Goal: Task Accomplishment & Management: Use online tool/utility

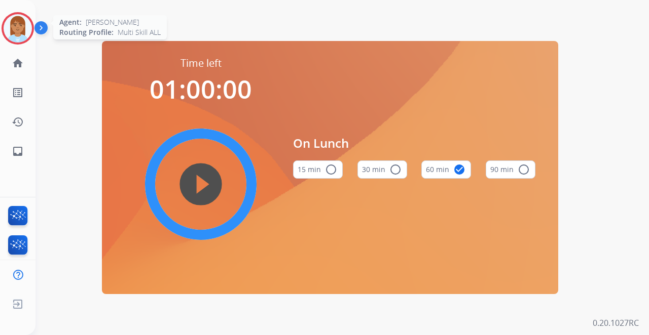
click at [32, 31] on div at bounding box center [18, 28] width 32 height 32
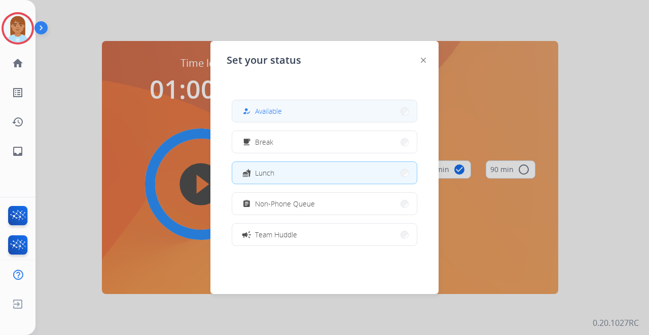
click at [296, 114] on button "how_to_reg Available" at bounding box center [324, 111] width 184 height 22
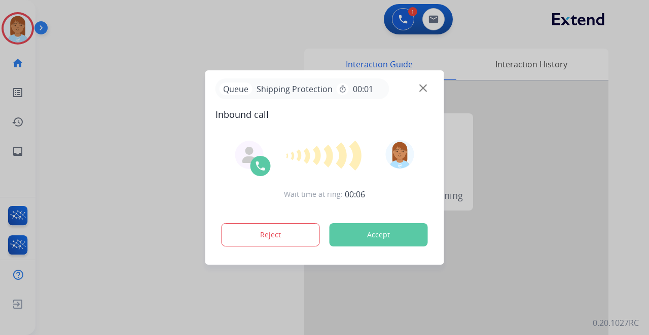
click at [521, 268] on div at bounding box center [324, 167] width 649 height 335
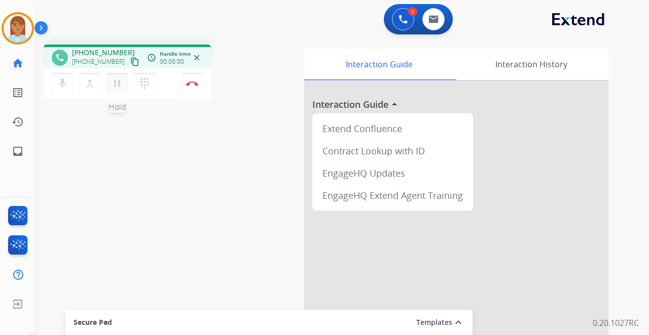
drag, startPoint x: 521, startPoint y: 268, endPoint x: 115, endPoint y: 83, distance: 445.8
click at [115, 83] on mat-icon "pause" at bounding box center [117, 84] width 12 height 12
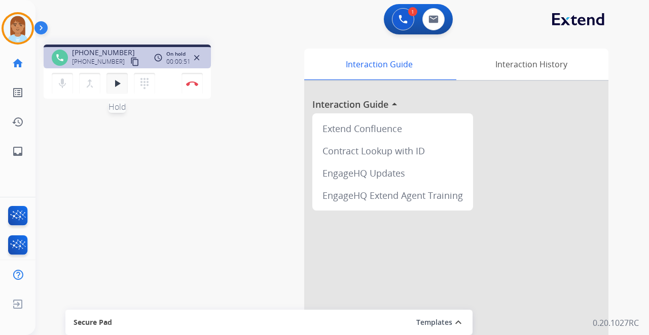
click at [117, 89] on mat-icon "play_arrow" at bounding box center [117, 84] width 12 height 12
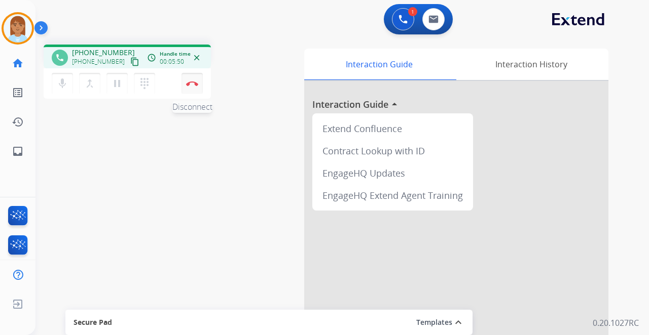
click at [191, 79] on button "Disconnect" at bounding box center [191, 83] width 21 height 21
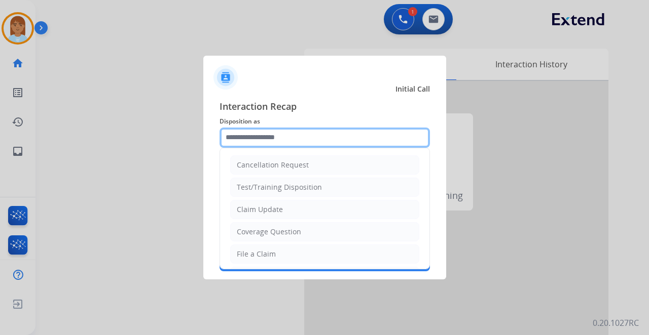
click at [268, 140] on input "text" at bounding box center [324, 138] width 210 height 20
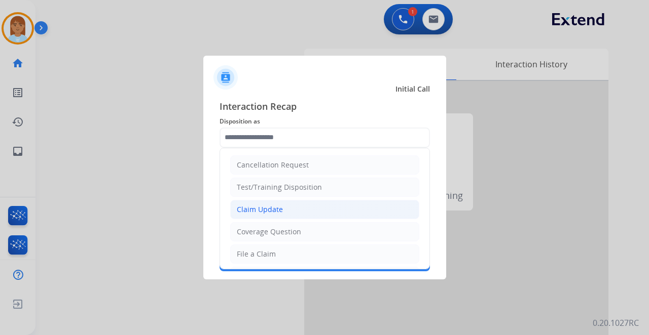
click at [283, 203] on li "Claim Update" at bounding box center [324, 209] width 189 height 19
type input "**********"
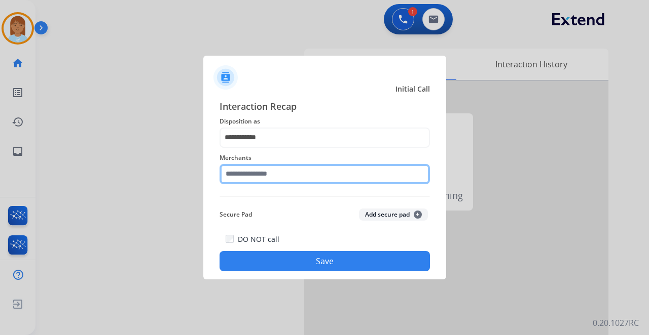
click at [290, 178] on input "text" at bounding box center [324, 174] width 210 height 20
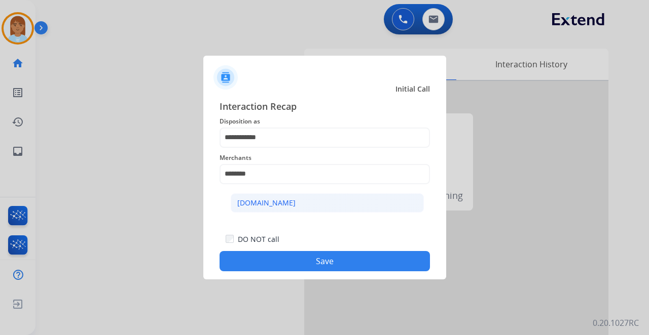
click at [291, 202] on li "[DOMAIN_NAME]" at bounding box center [327, 203] width 193 height 19
type input "**********"
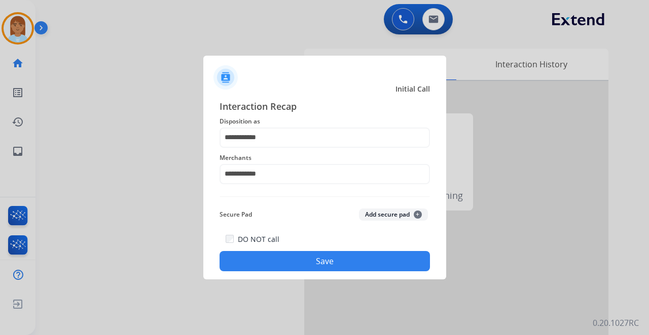
click at [313, 265] on button "Save" at bounding box center [324, 261] width 210 height 20
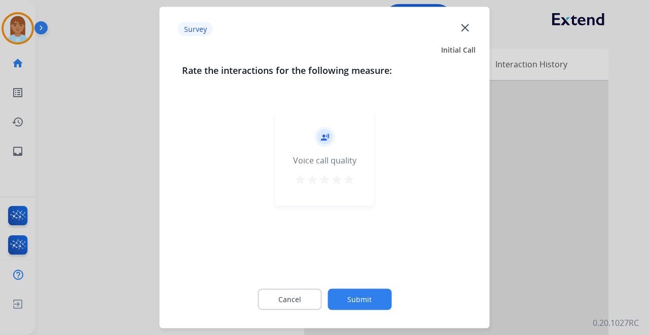
click at [353, 183] on mat-icon "star" at bounding box center [349, 180] width 12 height 12
click at [361, 303] on button "Submit" at bounding box center [359, 299] width 64 height 21
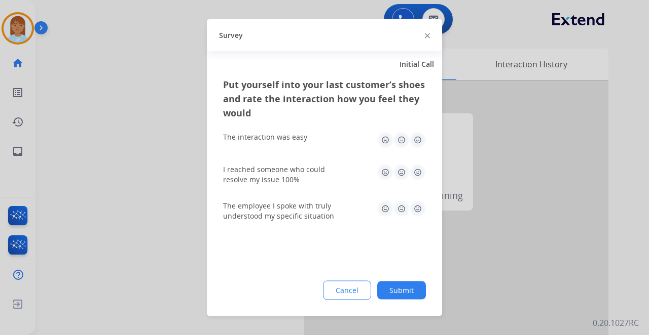
click at [401, 302] on div "Put yourself into your last customer’s shoes and rate the interaction how you f…" at bounding box center [324, 197] width 235 height 239
click at [400, 292] on button "Submit" at bounding box center [401, 291] width 49 height 18
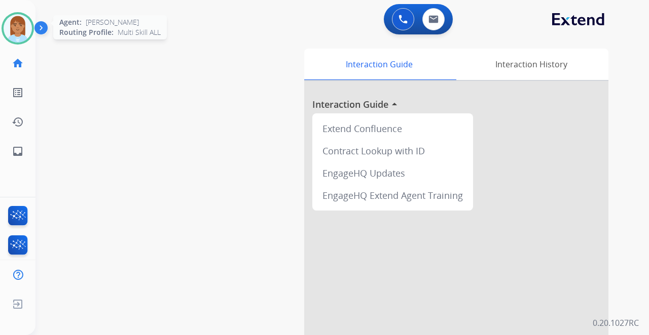
click at [16, 29] on img at bounding box center [18, 28] width 28 height 28
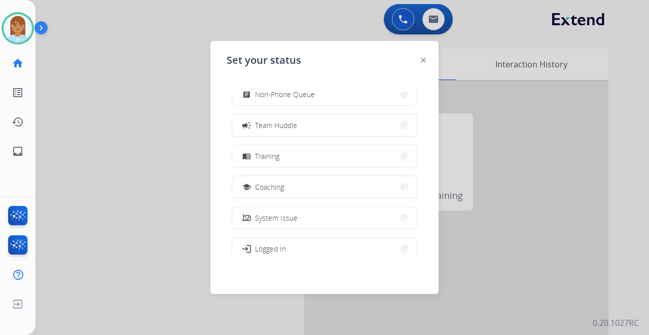
scroll to position [160, 0]
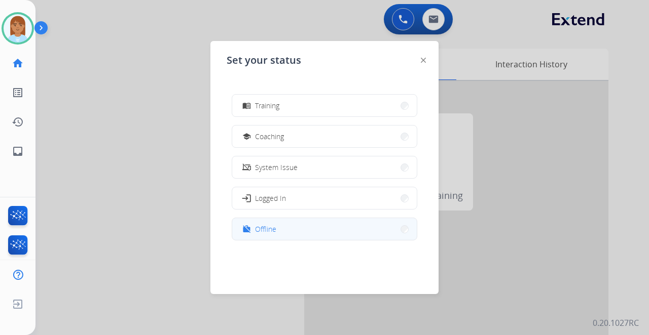
click at [267, 233] on span "Offline" at bounding box center [265, 229] width 21 height 11
